Goal: Information Seeking & Learning: Learn about a topic

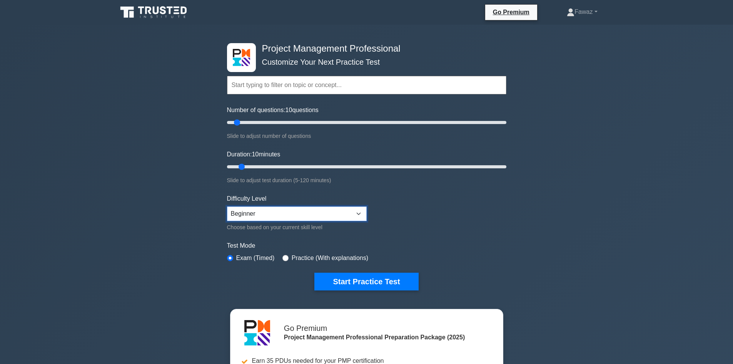
click at [189, 166] on select "Beginner Intermediate Expert" at bounding box center [297, 213] width 140 height 15
select select "expert"
click at [189, 166] on select "Beginner Intermediate Expert" at bounding box center [297, 213] width 140 height 15
click at [189, 166] on button "Start Practice Test" at bounding box center [366, 282] width 104 height 18
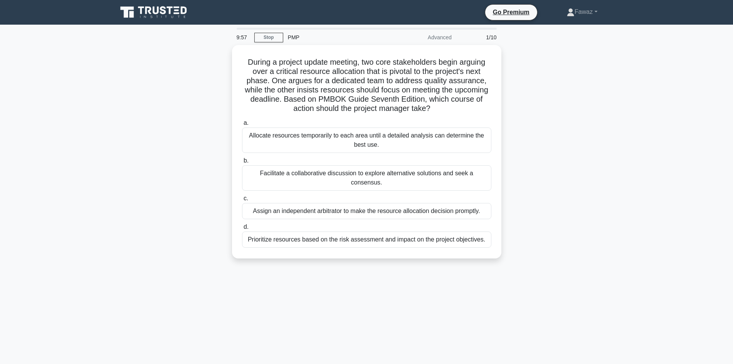
click at [443, 331] on div "9:57 Stop PMP Advanced 1/10 During a project update meeting, two core stakehold…" at bounding box center [367, 220] width 508 height 385
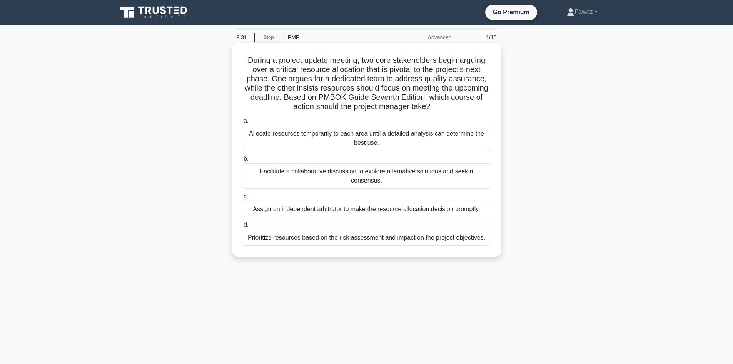
click at [420, 126] on div "Allocate resources temporarily to each area until a detailed analysis can deter…" at bounding box center [366, 137] width 249 height 25
click at [242, 124] on input "a. Allocate resources temporarily to each area until a detailed analysis can de…" at bounding box center [242, 121] width 0 height 5
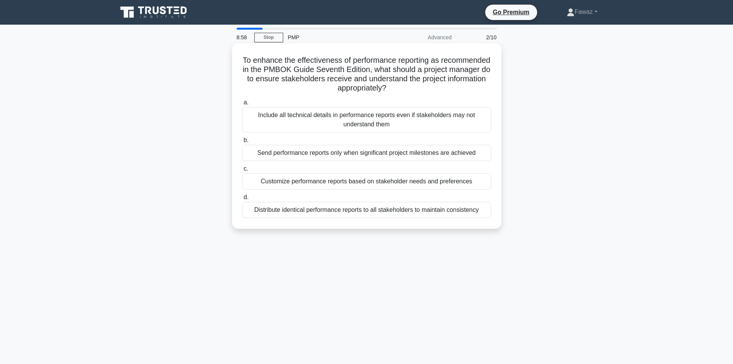
click at [392, 213] on div "Distribute identical performance reports to all stakeholders to maintain consis…" at bounding box center [366, 210] width 249 height 16
click at [242, 200] on input "d. Distribute identical performance reports to all stakeholders to maintain con…" at bounding box center [242, 197] width 0 height 5
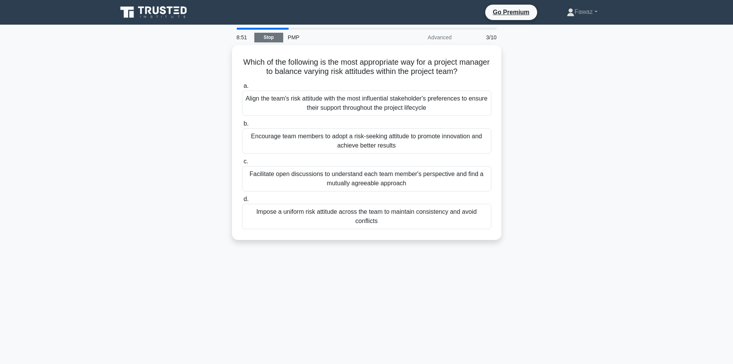
click at [262, 38] on link "Stop" at bounding box center [268, 38] width 29 height 10
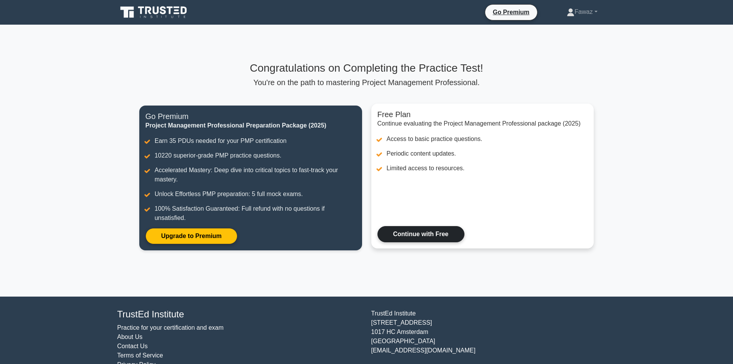
click at [406, 232] on link "Continue with Free" at bounding box center [421, 234] width 87 height 16
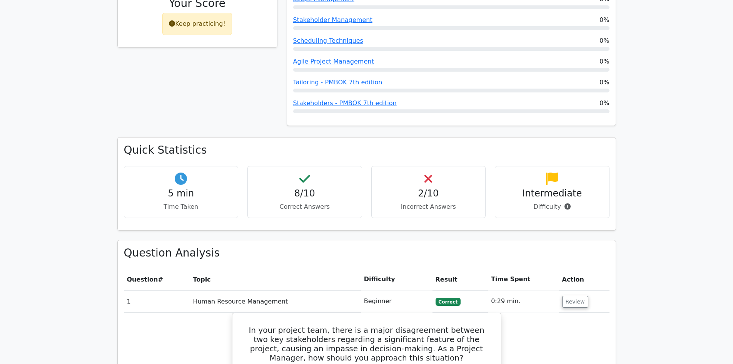
scroll to position [269, 0]
